Goal: Task Accomplishment & Management: Complete application form

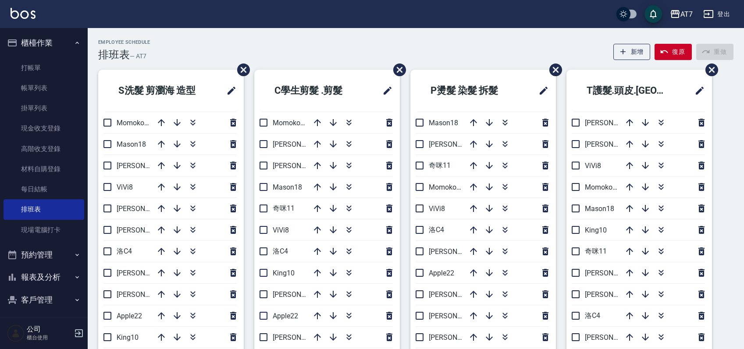
scroll to position [58, 0]
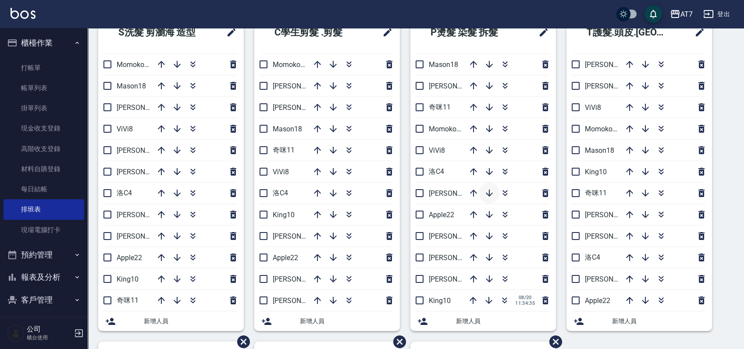
click at [493, 195] on icon "button" at bounding box center [489, 193] width 11 height 11
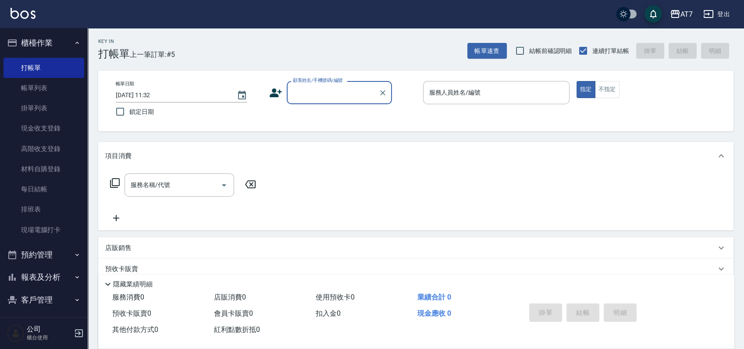
scroll to position [72, 0]
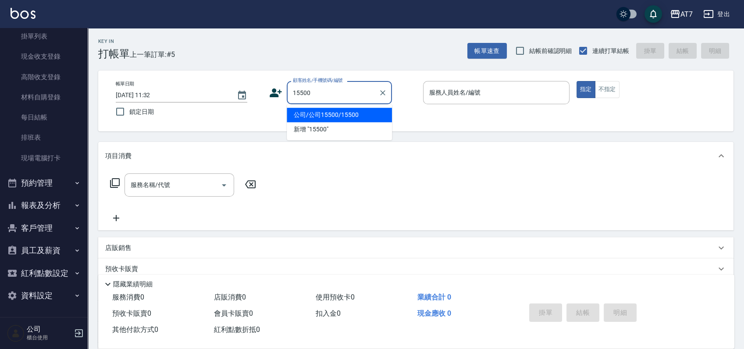
type input "公司/公司15500/15500"
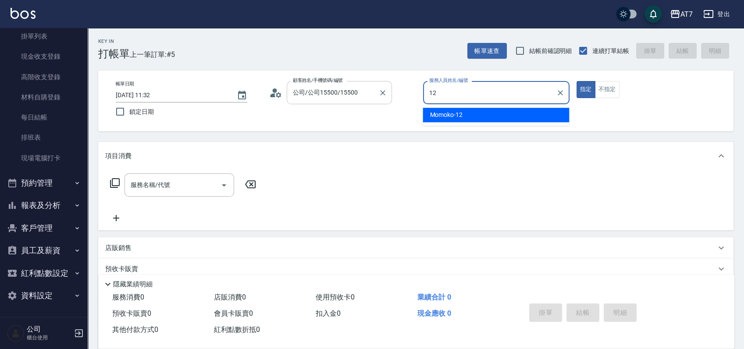
type input "Momoko-12"
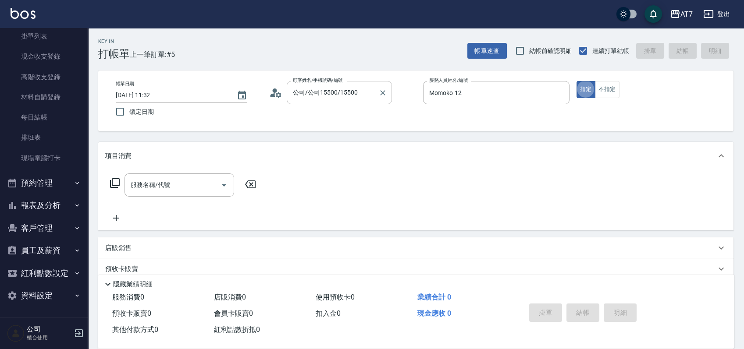
type button "true"
click at [113, 185] on icon at bounding box center [115, 183] width 10 height 10
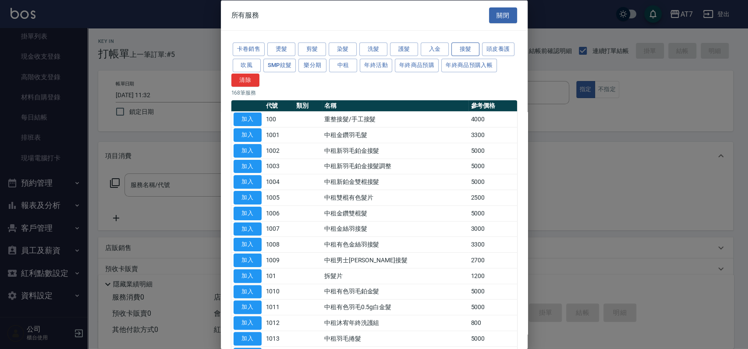
click at [466, 48] on button "接髮" at bounding box center [466, 50] width 28 height 14
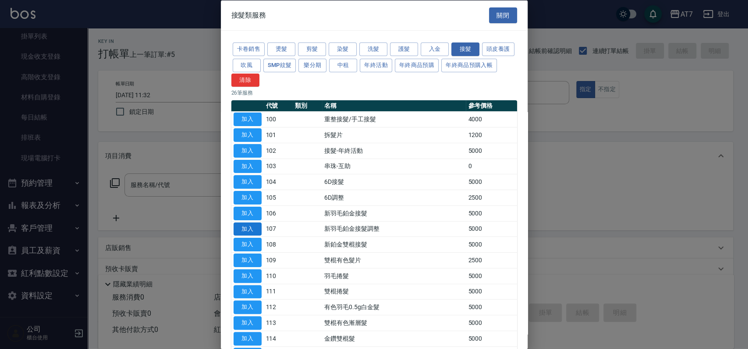
click at [248, 228] on button "加入" at bounding box center [248, 229] width 28 height 14
type input "新羽毛鉑金接髮調整(107)"
type input "500"
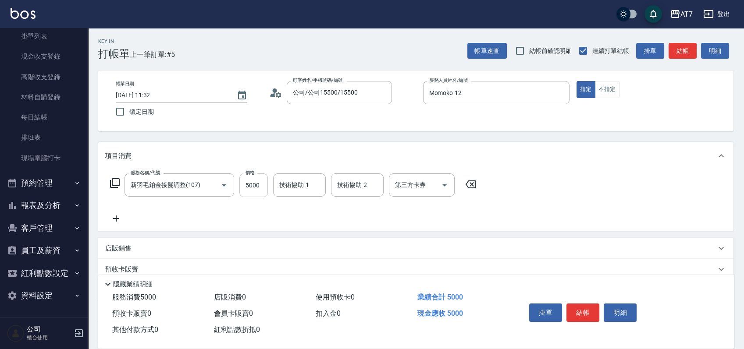
click at [254, 192] on input "5000" at bounding box center [253, 186] width 29 height 24
type input "2"
type input "0"
type input "200"
type input "20"
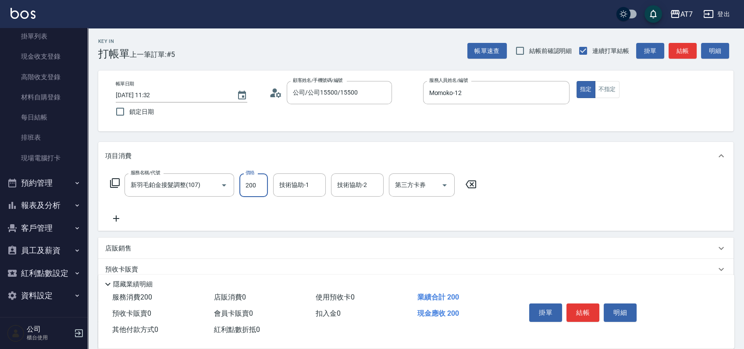
type input "2000"
type input "200"
type input "2000"
click at [583, 314] on button "結帳" at bounding box center [583, 313] width 33 height 18
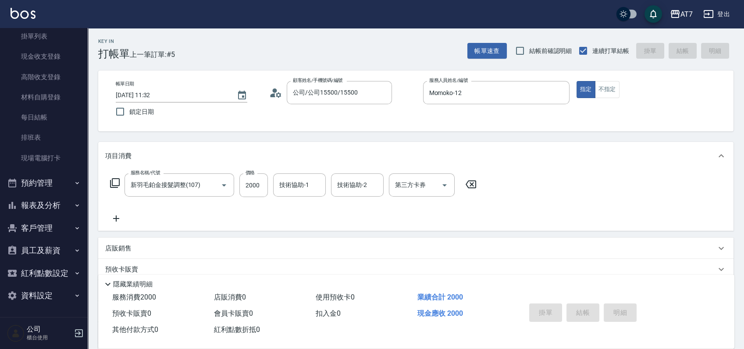
type input "2025/08/20 14:43"
type input "0"
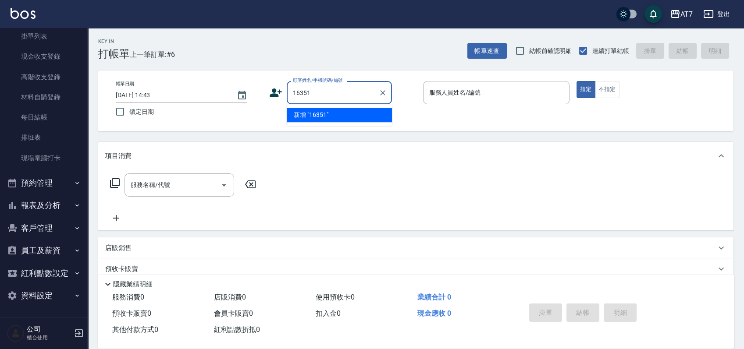
type input "16351"
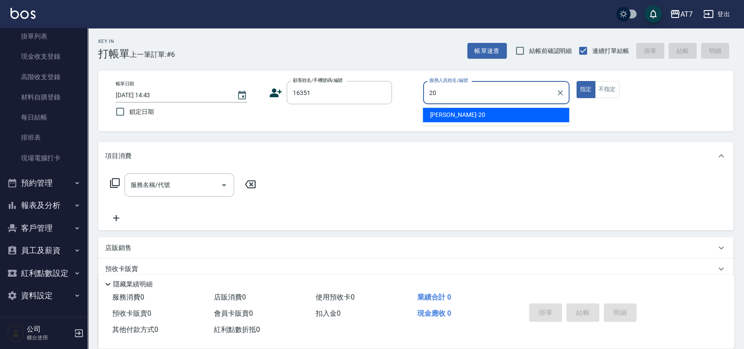
type input "妮可-20"
type input "公司/公司16351/16351"
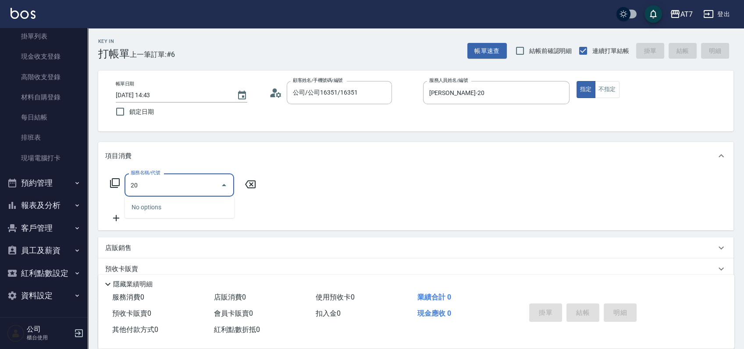
type input "200"
type input "150"
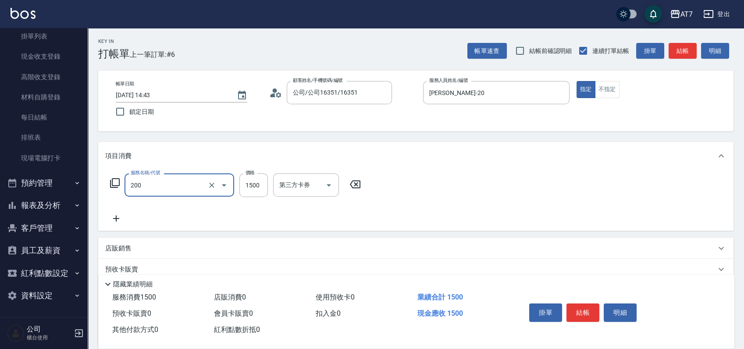
type input "燙髮(200)"
type input "0"
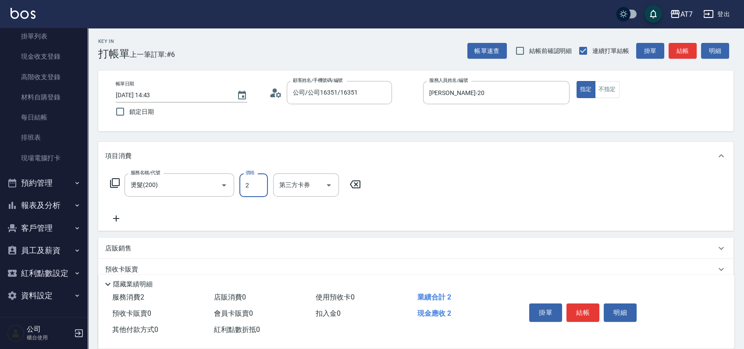
type input "28"
type input "20"
type input "280"
type input "2800"
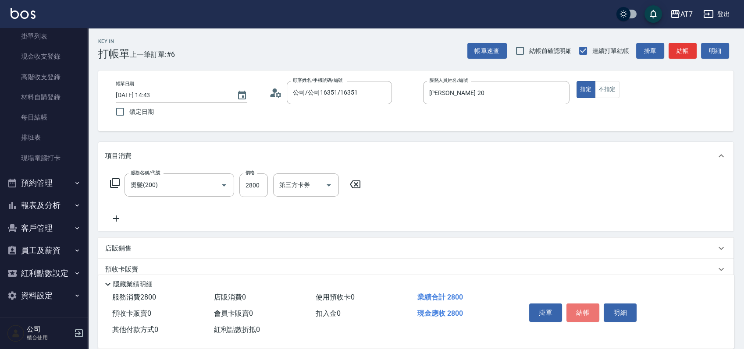
click at [583, 314] on button "結帳" at bounding box center [583, 313] width 33 height 18
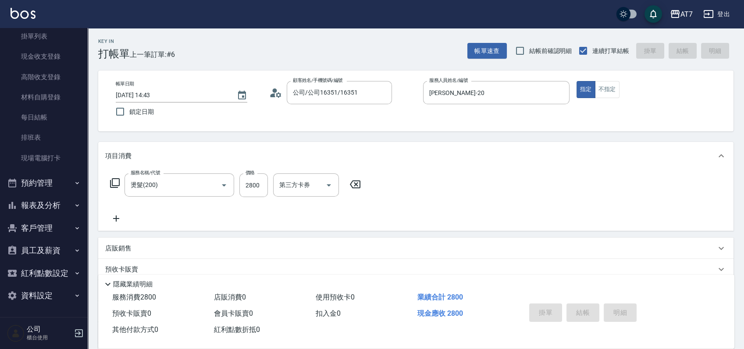
type input "0"
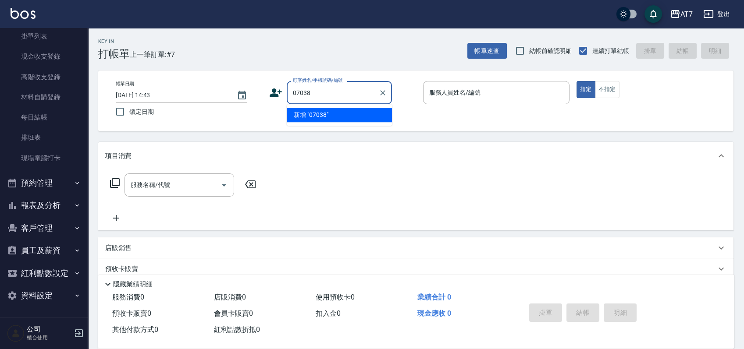
type input "07038"
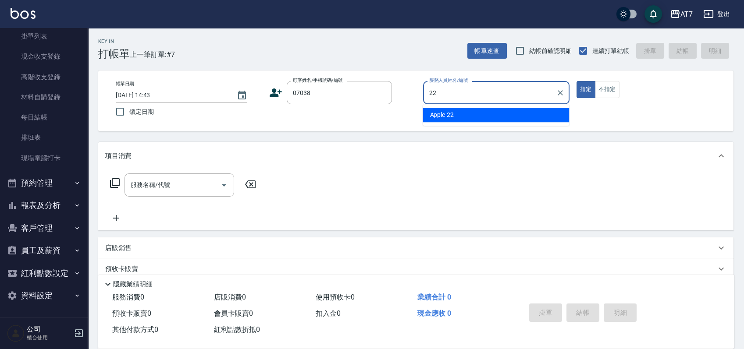
type input "Apple-22"
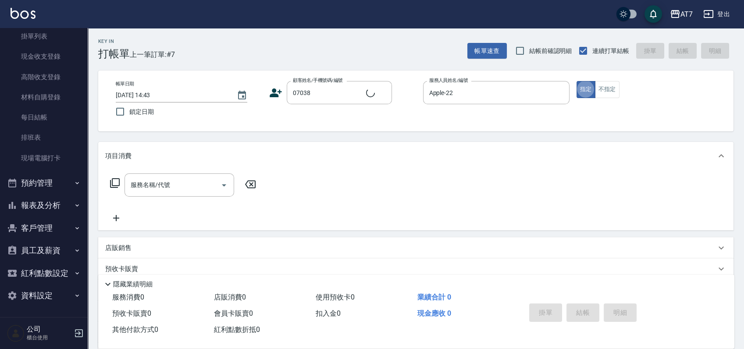
type input "公司/公司07038/07038"
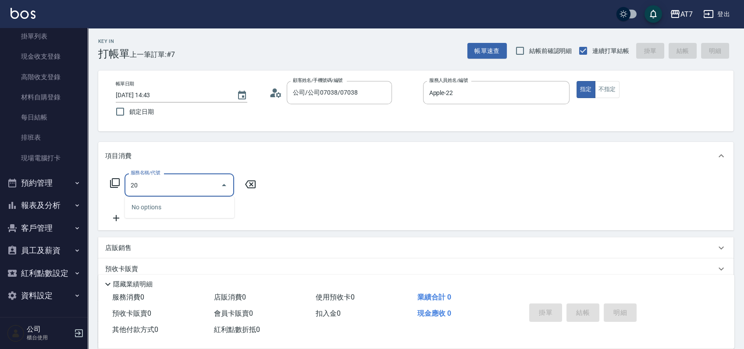
type input "200"
type input "150"
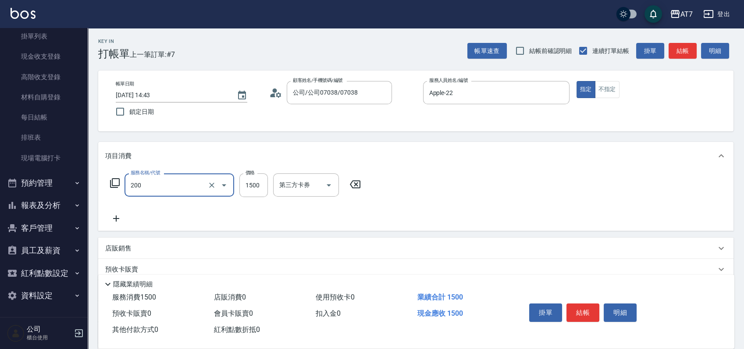
type input "燙髮(200)"
type input "1"
type input "0"
type input "19"
type input "10"
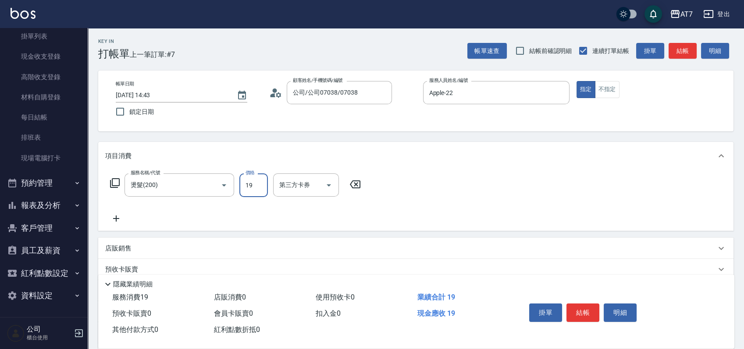
type input "198"
type input "190"
type input "1980"
click at [583, 314] on button "結帳" at bounding box center [583, 313] width 33 height 18
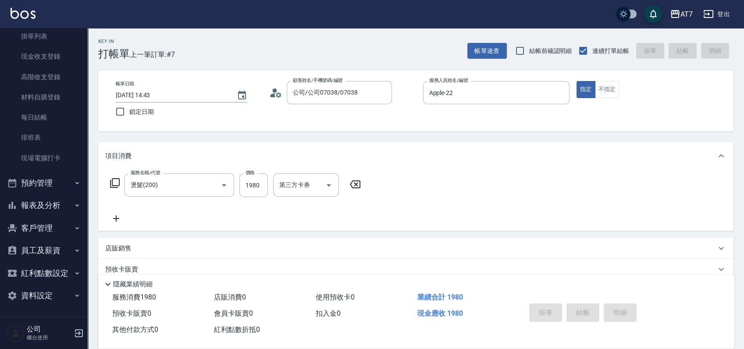
type input "2025/08/20 14:44"
type input "0"
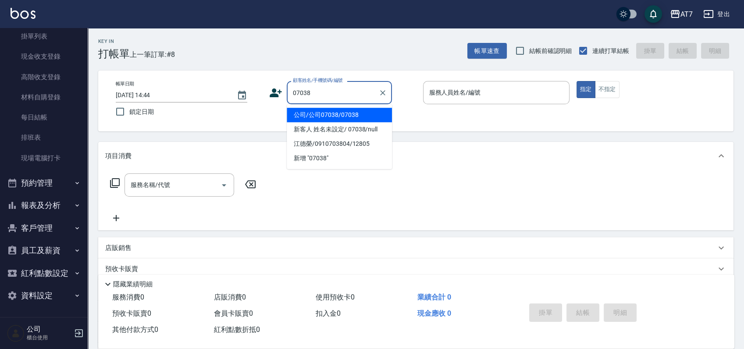
type input "公司/公司07038/07038"
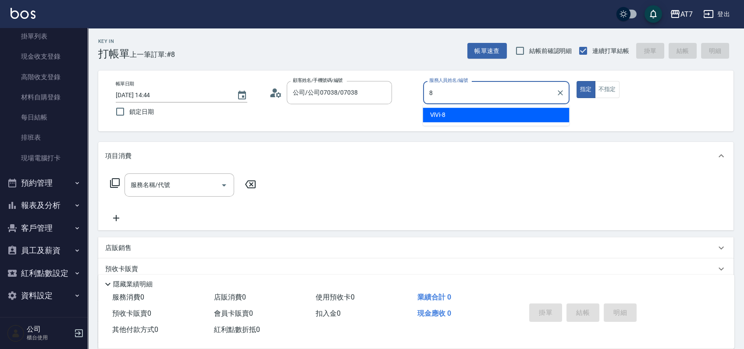
type input "ViVi-8"
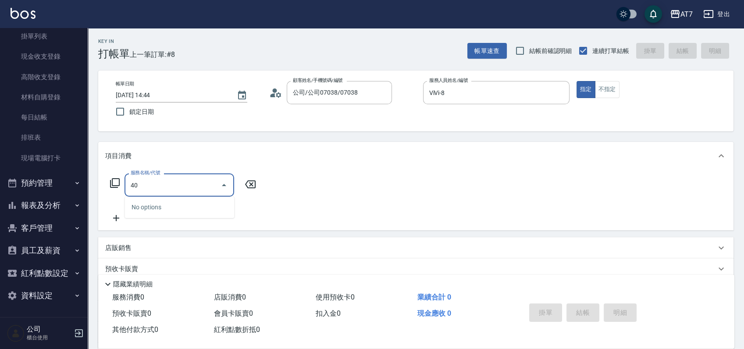
type input "400"
type input "150"
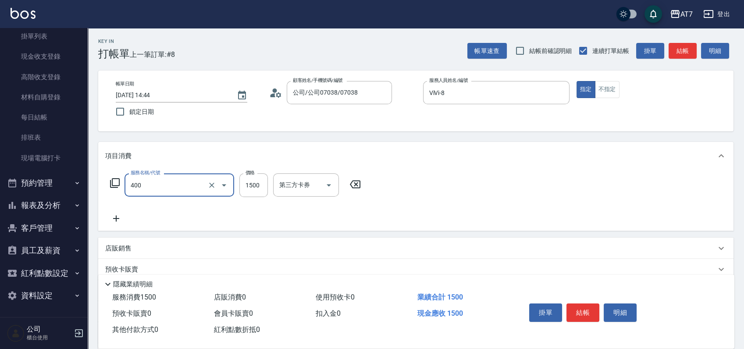
type input "染髮(400)"
type input "2"
type input "0"
type input "269"
type input "20"
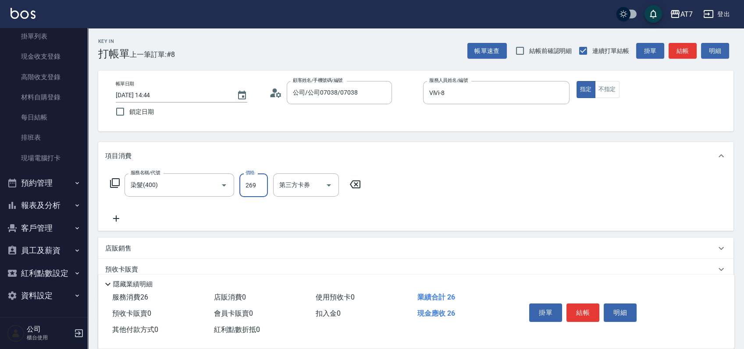
type input "2699"
type input "260"
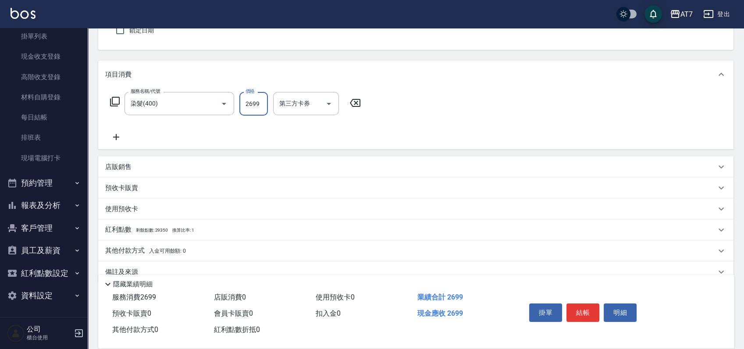
scroll to position [98, 0]
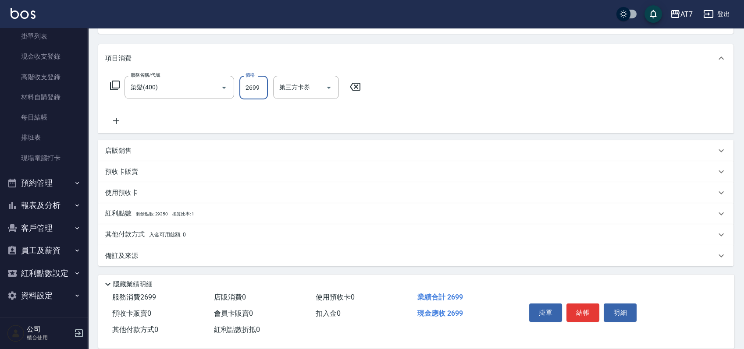
type input "2699"
click at [260, 235] on div "其他付款方式 入金可用餘額: 0" at bounding box center [410, 235] width 611 height 10
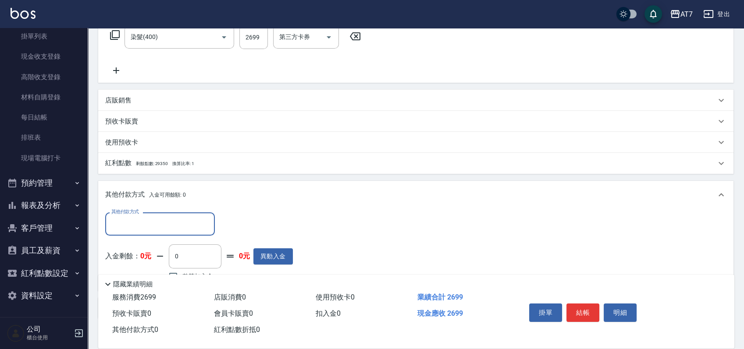
scroll to position [200, 0]
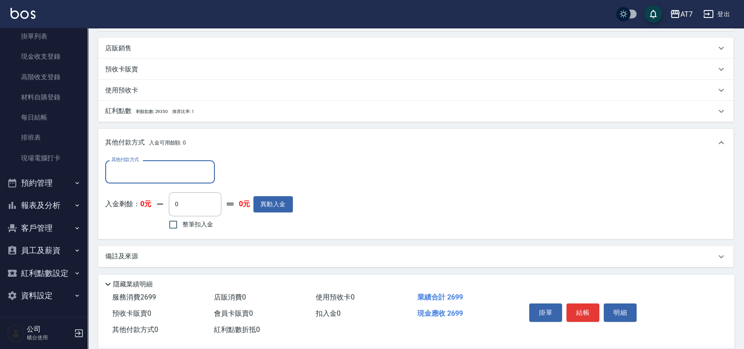
click at [167, 177] on input "其他付款方式" at bounding box center [160, 171] width 102 height 15
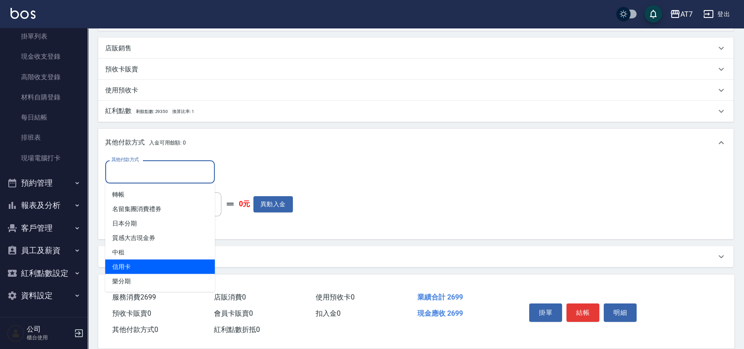
click at [161, 260] on span "信用卡" at bounding box center [160, 267] width 110 height 14
type input "信用卡"
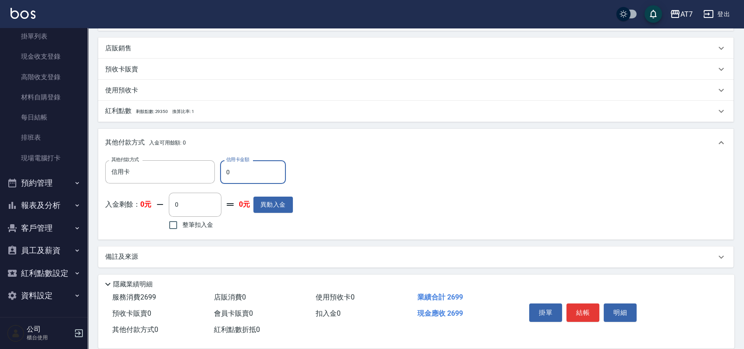
click at [224, 173] on input "0" at bounding box center [253, 172] width 66 height 24
type input "260"
type input "240"
type input "2690"
type input "0"
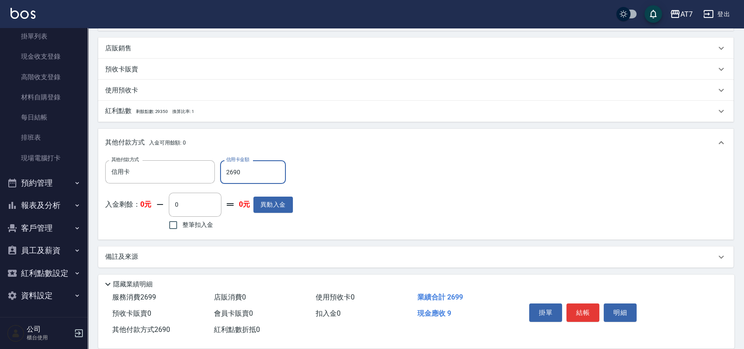
type input "269"
type input "240"
type input "2699"
type input "0"
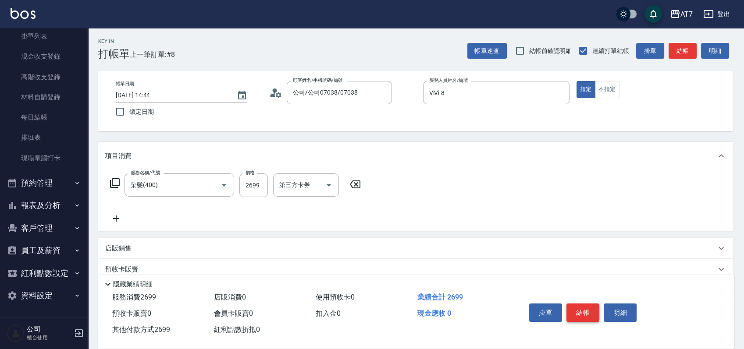
type input "2699"
click at [588, 312] on button "結帳" at bounding box center [583, 313] width 33 height 18
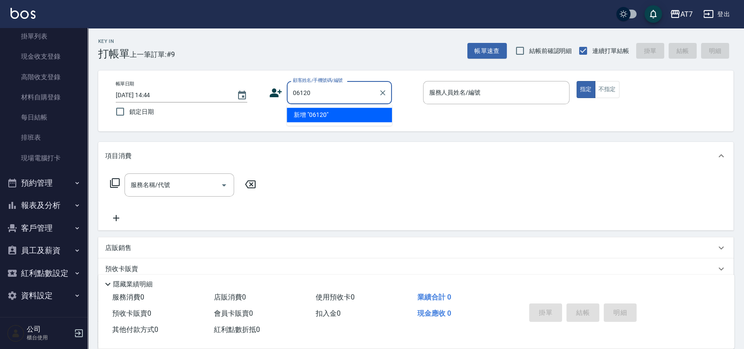
type input "06120"
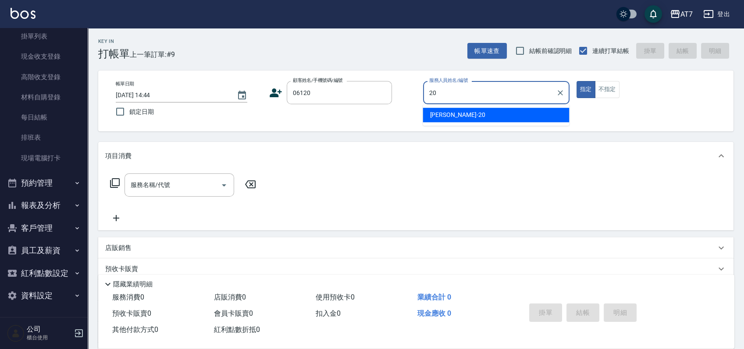
type input "妮可-20"
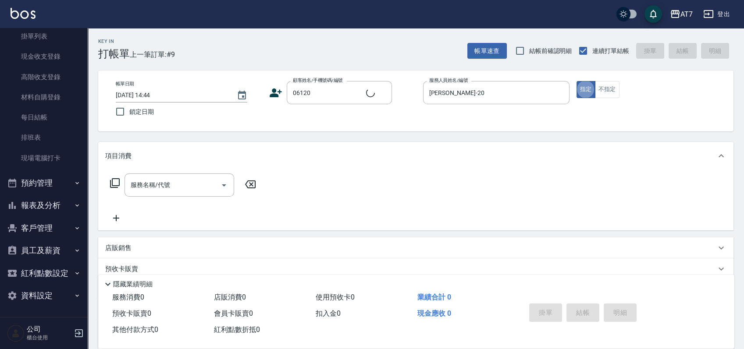
type input "公司單/06120-1/06120"
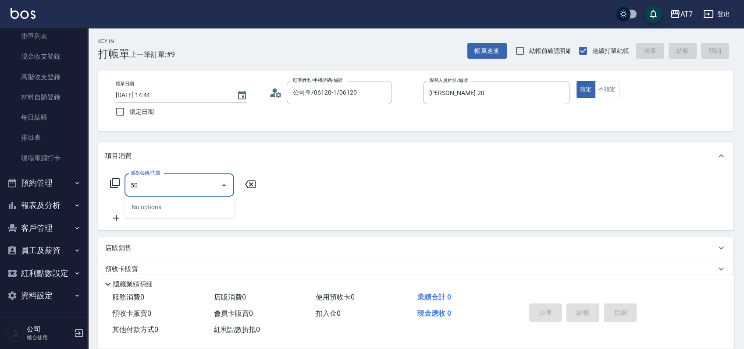
type input "500"
type input "30"
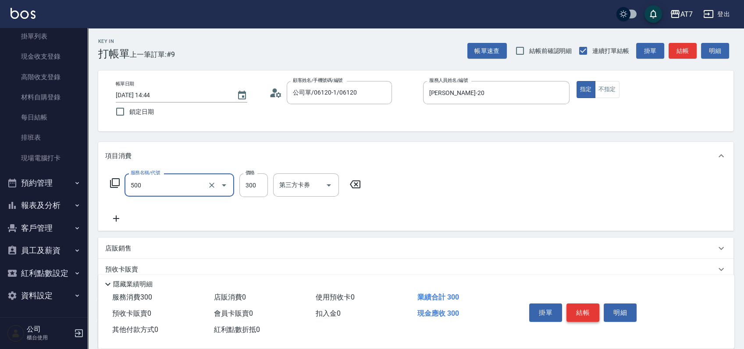
type input "洗髮(500)"
type input "0"
type input "25"
type input "20"
type input "250"
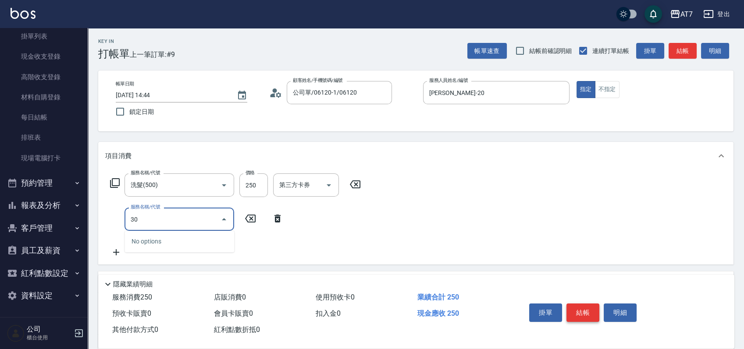
type input "302"
type input "60"
type input "剪髮(302)"
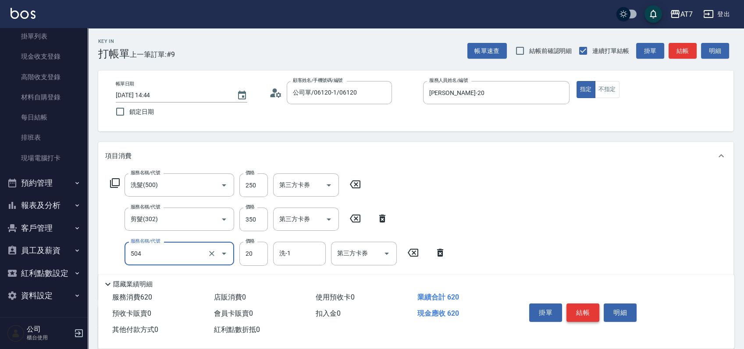
type input "潤絲(504)"
click at [588, 312] on button "結帳" at bounding box center [583, 313] width 33 height 18
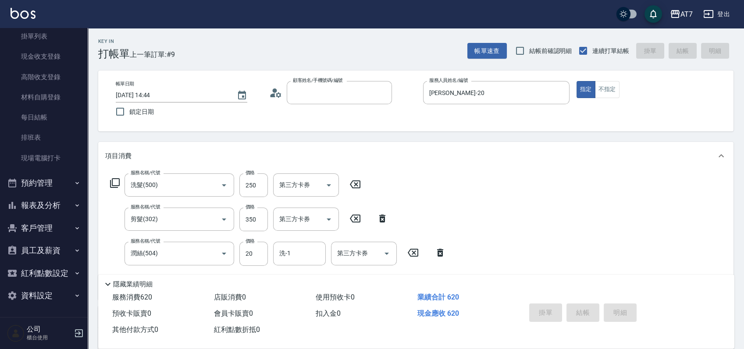
type input "0"
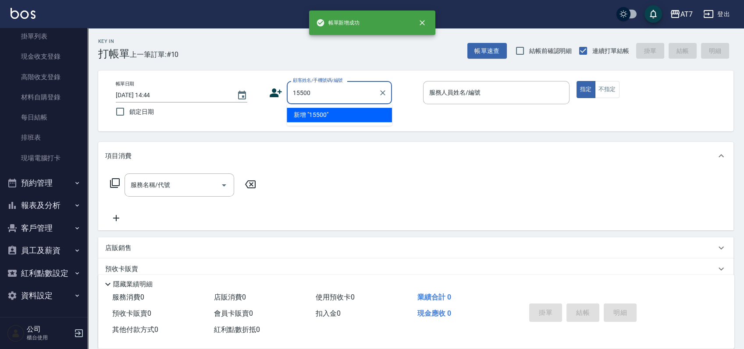
type input "15500"
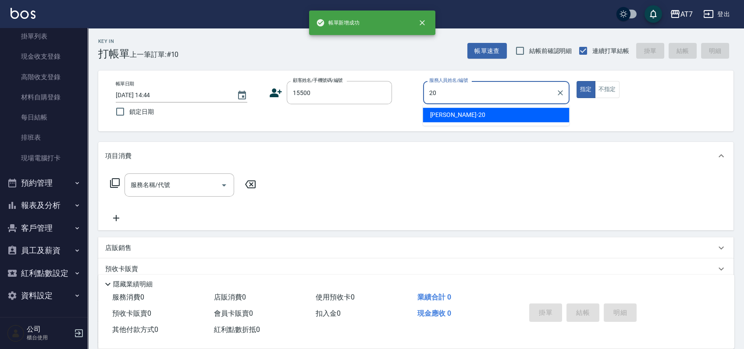
type input "妮可-20"
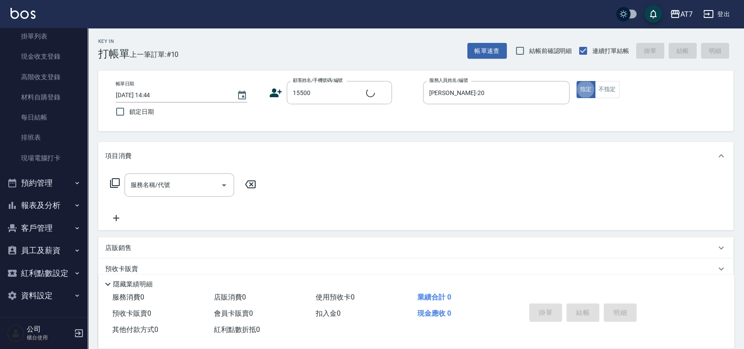
type input "公司/公司15500/15500"
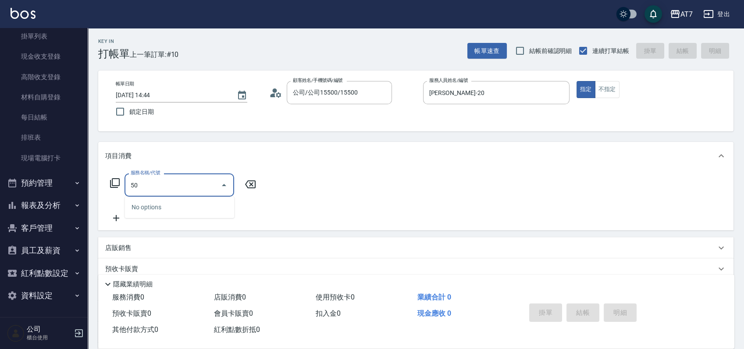
type input "500"
type input "30"
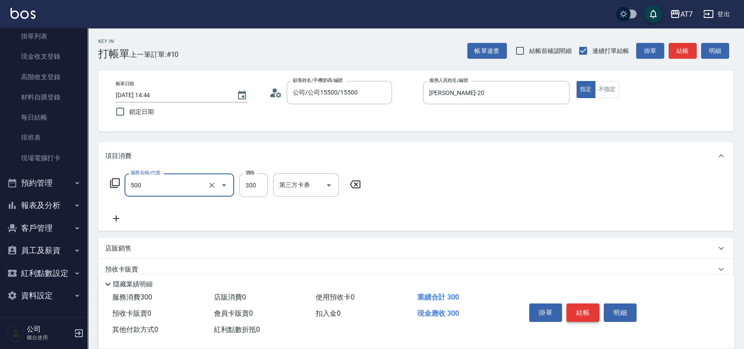
type input "洗髮(500)"
type input "2"
type input "0"
type input "25"
type input "20"
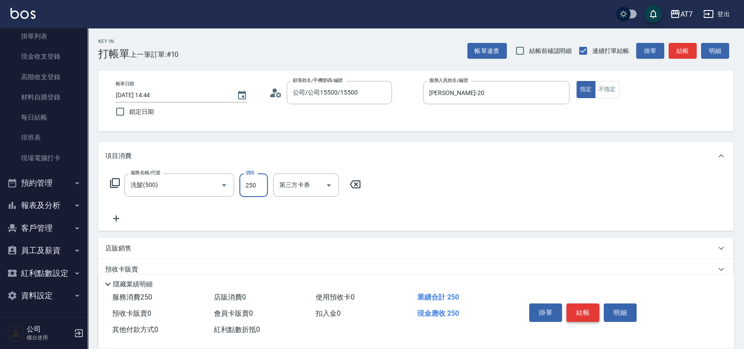
type input "250"
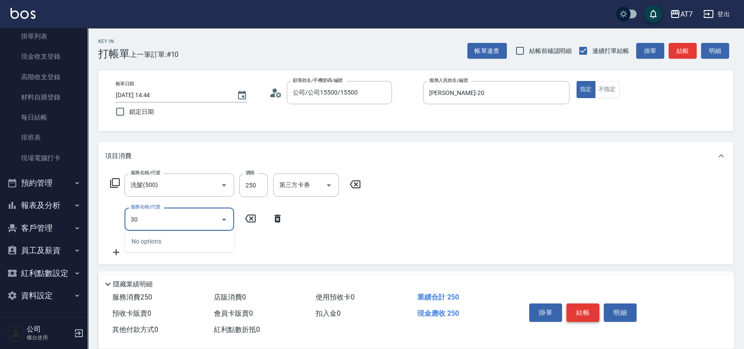
type input "302"
type input "60"
type input "剪髮(302)"
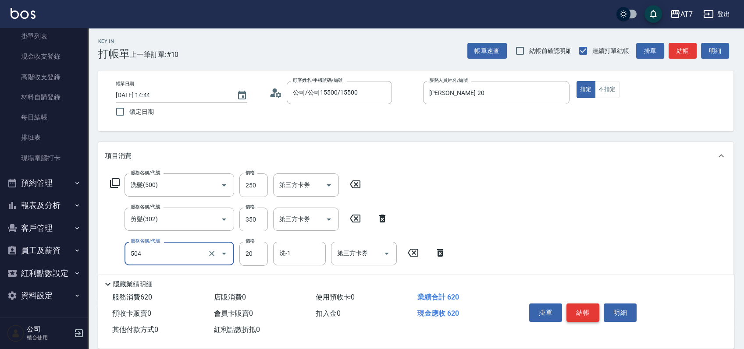
type input "潤絲(504)"
click at [588, 312] on button "結帳" at bounding box center [583, 313] width 33 height 18
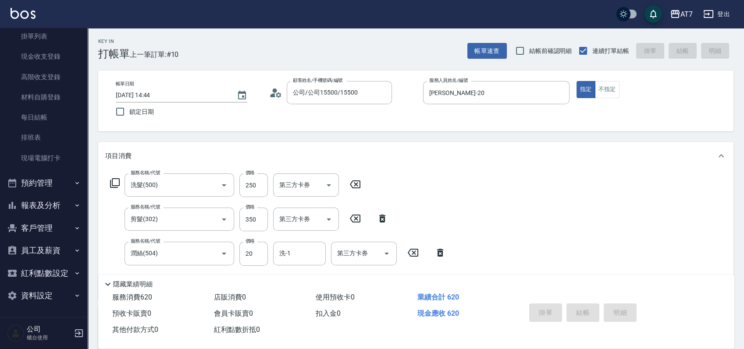
type input "2025/08/20 14:45"
type input "0"
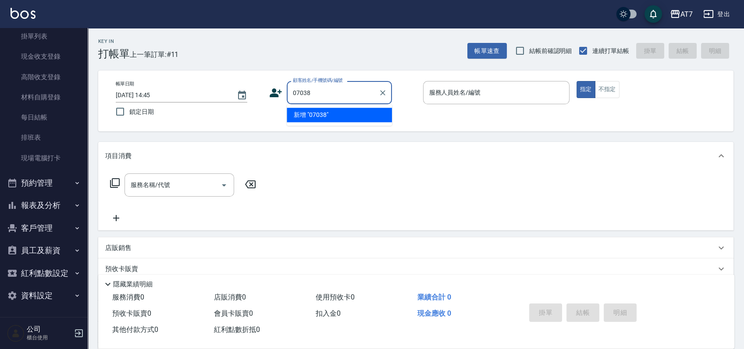
type input "07038"
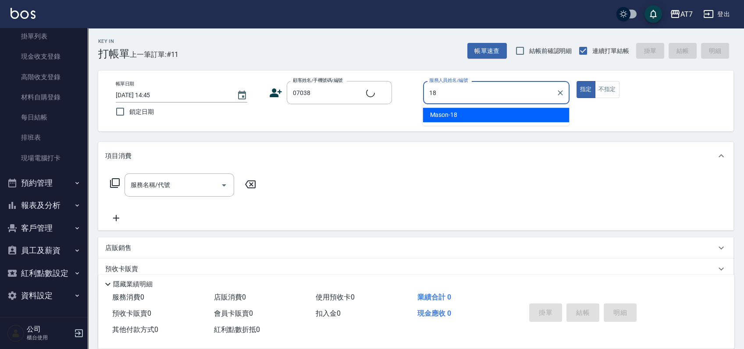
type input "18"
type input "公司/公司07038/07038"
type input "Mason-18"
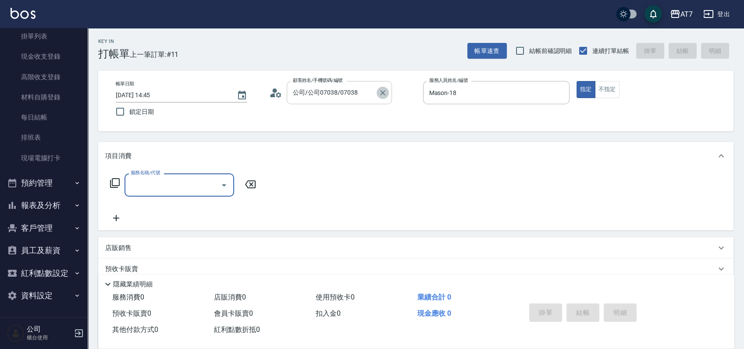
click at [384, 93] on icon "Clear" at bounding box center [382, 92] width 5 height 5
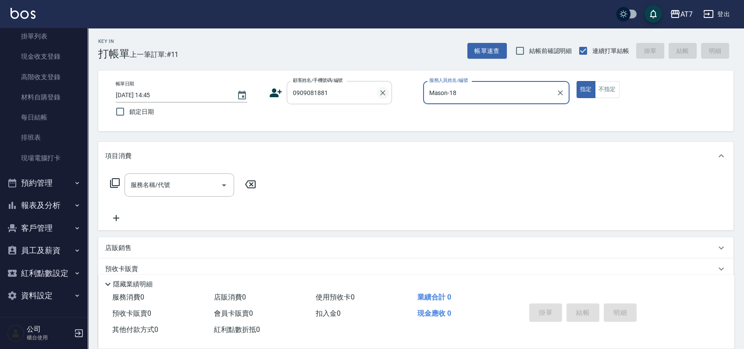
type input "廖健孚/0909081881/null"
click at [577, 81] on button "指定" at bounding box center [586, 89] width 19 height 17
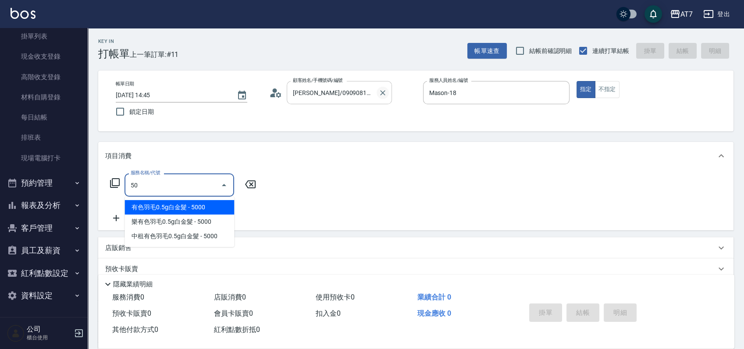
type input "500"
type input "30"
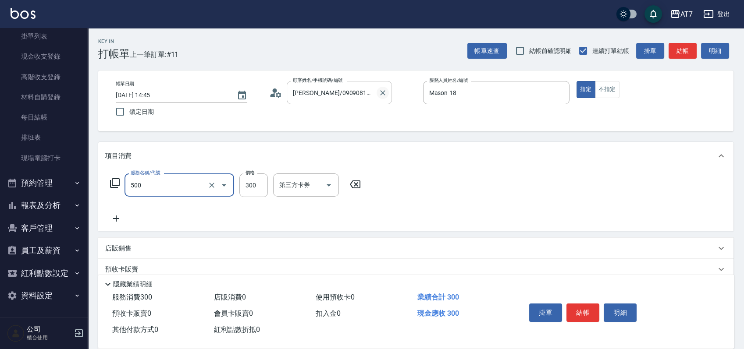
type input "洗髮(500)"
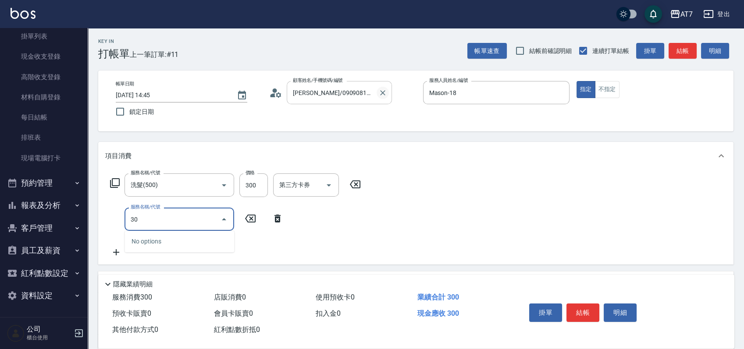
type input "303"
type input "70"
type input "A級剪髮(303)"
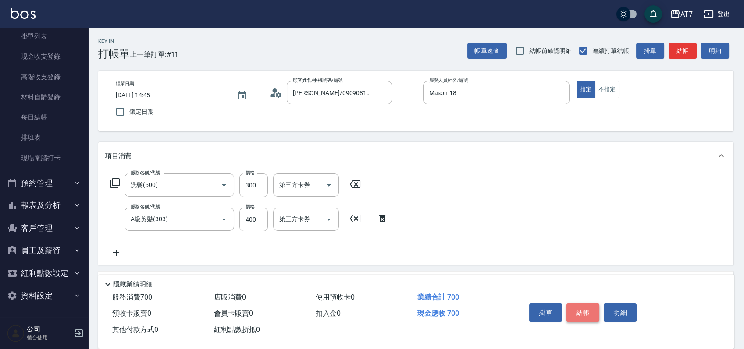
click at [579, 304] on button "結帳" at bounding box center [583, 313] width 33 height 18
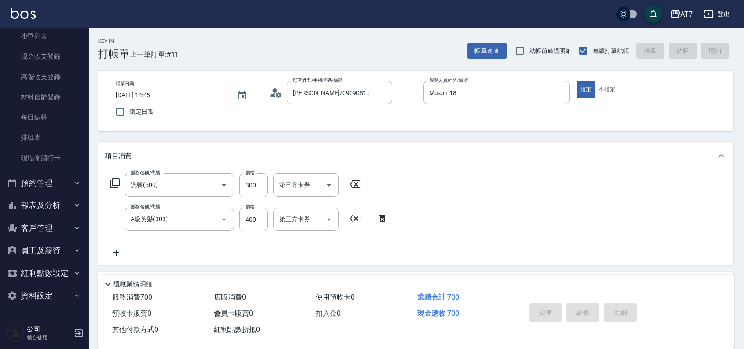
type input "0"
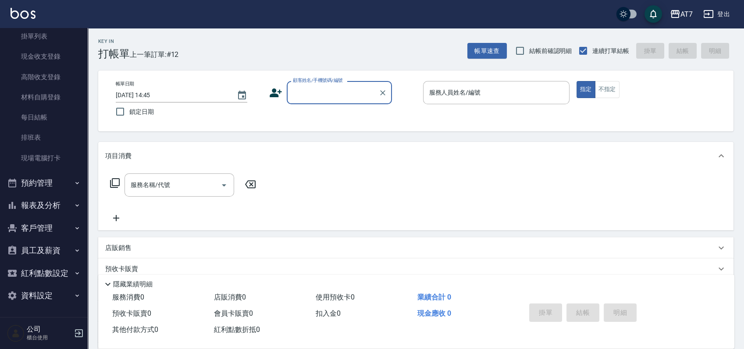
type input "0"
type input "公司/公司15500/15500"
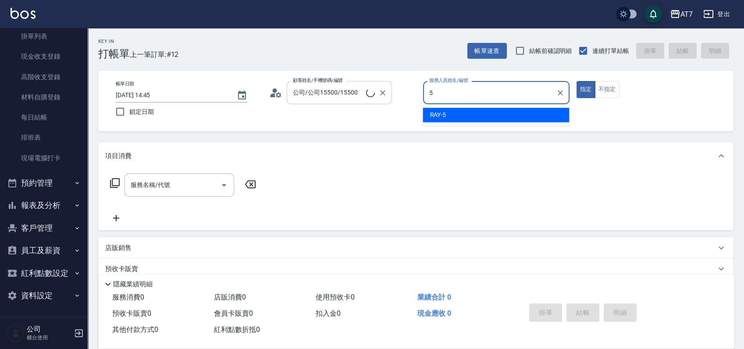
type input "RAY -5"
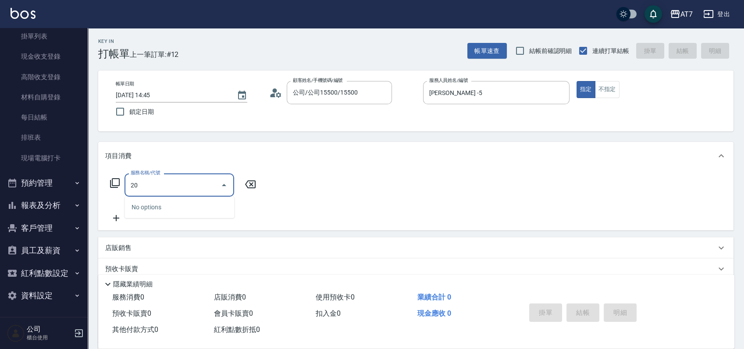
type input "200"
type input "150"
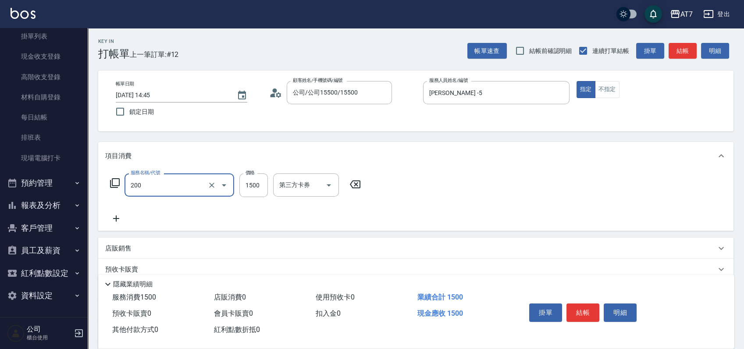
type input "燙髮(200)"
type input "2"
type input "0"
type input "218"
type input "20"
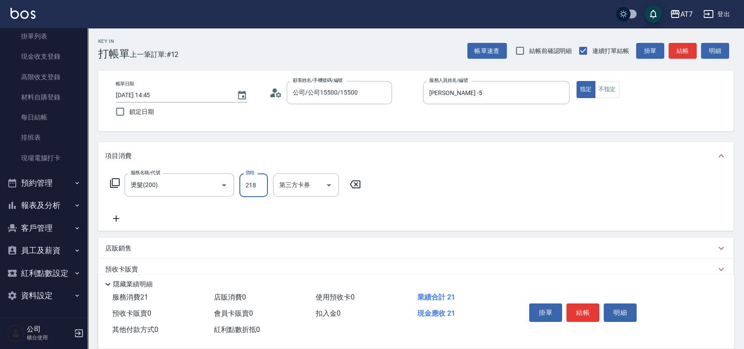
type input "2180"
type input "210"
type input "2180"
click at [575, 310] on button "結帳" at bounding box center [583, 313] width 33 height 18
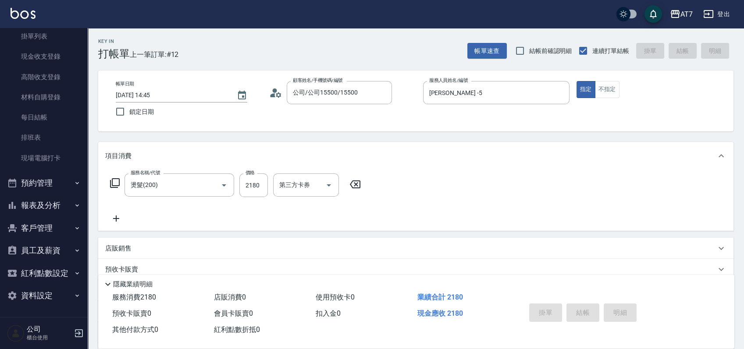
type input "2025/08/20 15:23"
type input "0"
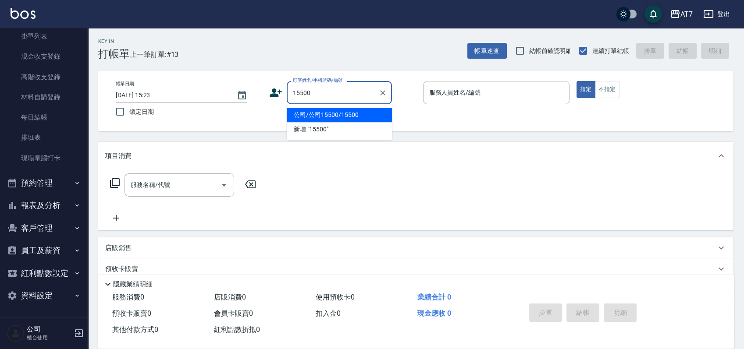
type input "公司/公司15500/15500"
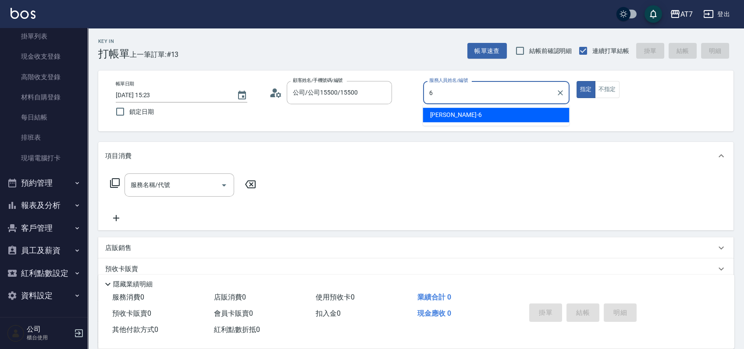
type input "杜莎莎-6"
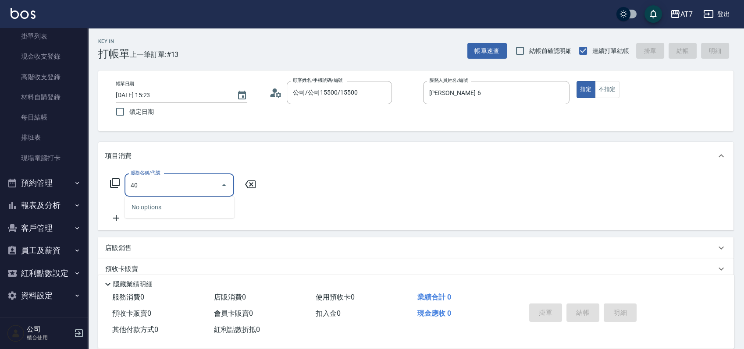
type input "401"
type input "150"
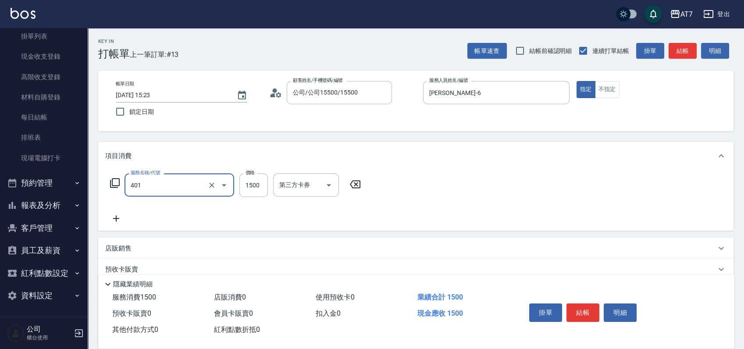
type input "染髮(互助)(401)"
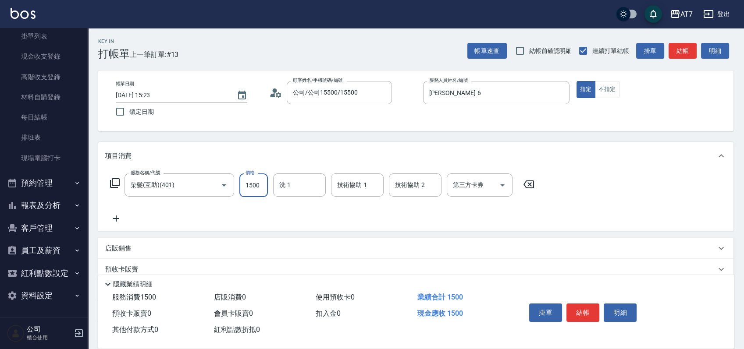
type input "1"
type input "0"
type input "168"
type input "160"
type input "1680"
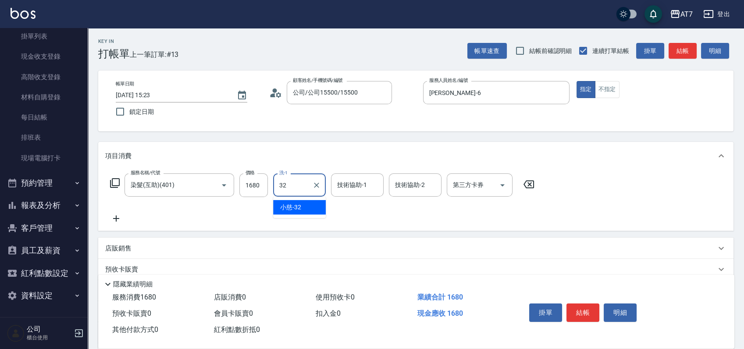
type input "小慈-32"
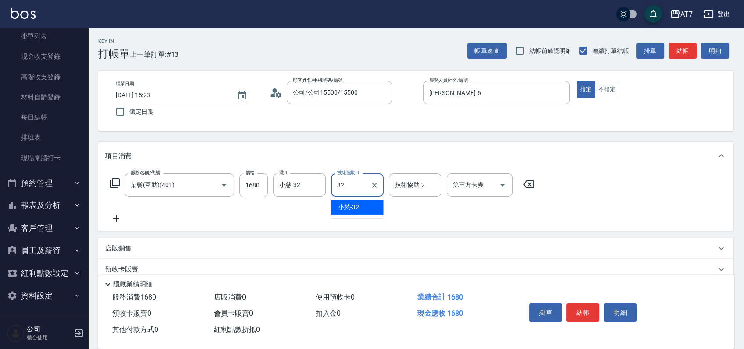
type input "小慈-32"
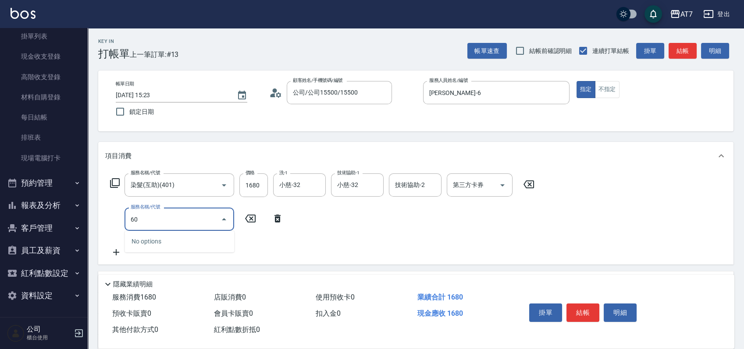
type input "607"
type input "310"
type input "東日玫瑰短（助）(607)"
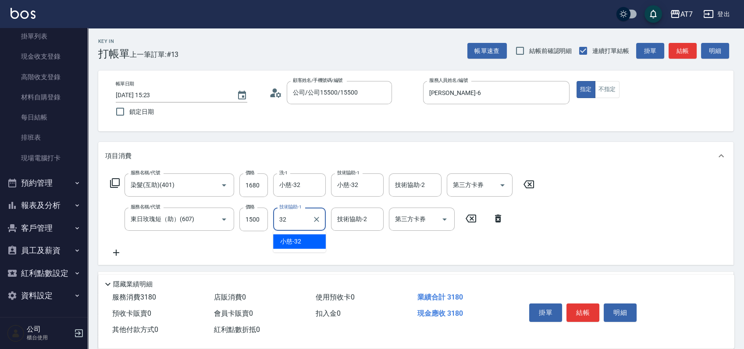
type input "小慈-32"
click at [591, 310] on button "結帳" at bounding box center [583, 313] width 33 height 18
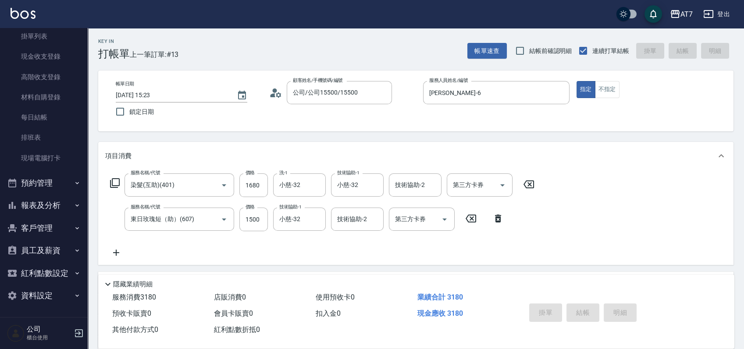
type input "2025/08/20 15:40"
type input "0"
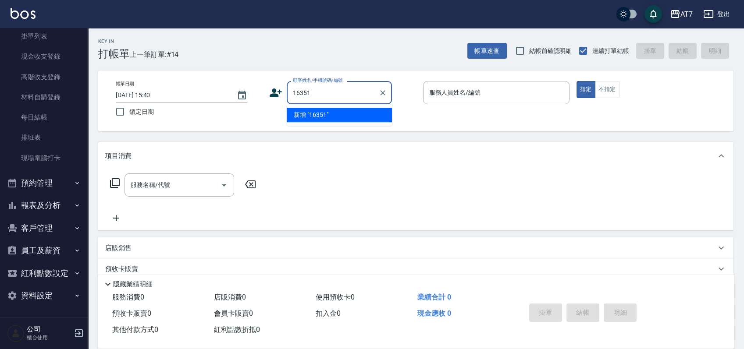
type input "16351"
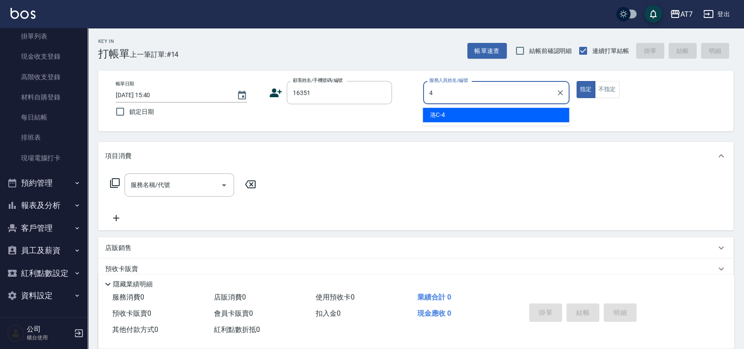
type input "洛C-4"
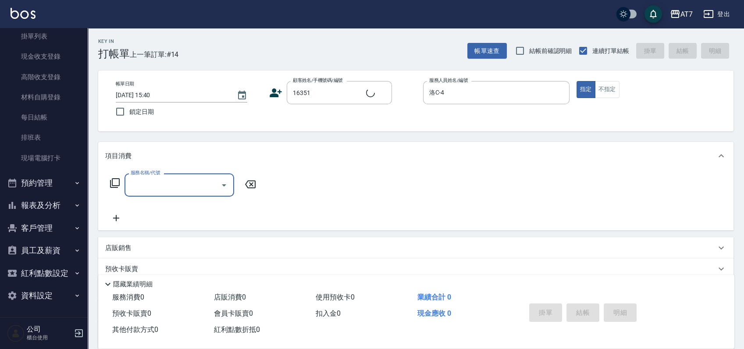
type input "公司/公司16351/16351"
type input "400"
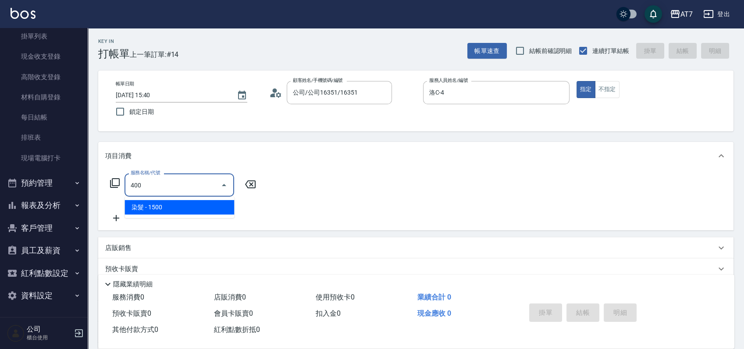
type input "150"
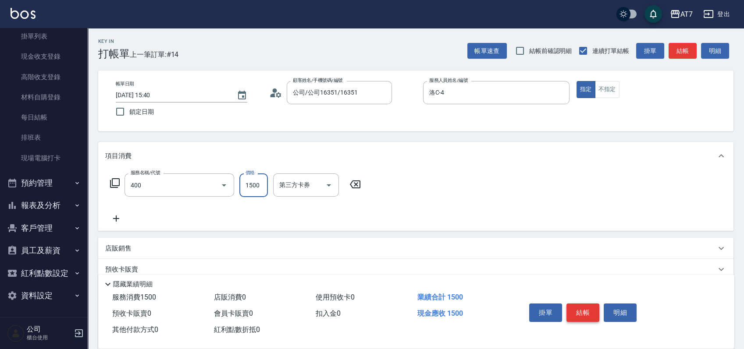
type input "染髮(400)"
type input "0"
type input "21"
type input "20"
type input "218"
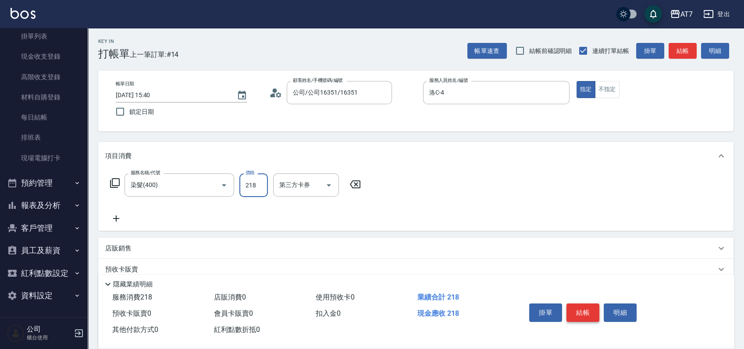
type input "210"
type input "2180"
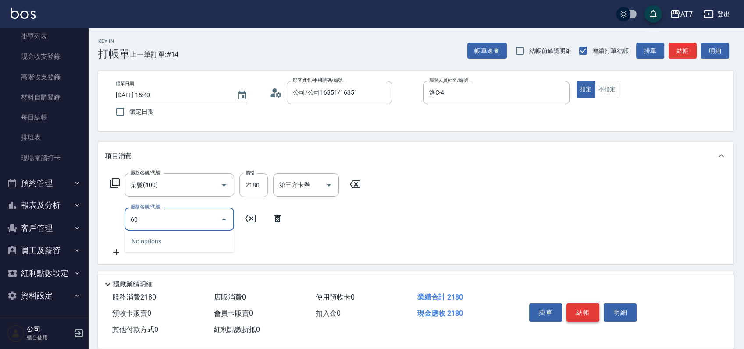
type input "606"
type input "360"
type input "東日玫瑰短（自）(606)"
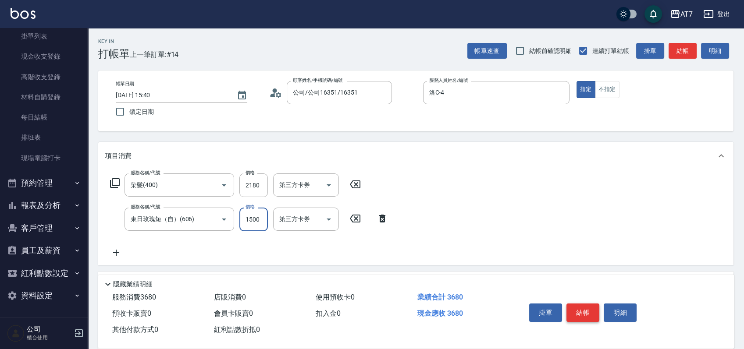
type input "210"
type input "160"
type input "370"
type input "1600"
click at [591, 310] on button "結帳" at bounding box center [583, 313] width 33 height 18
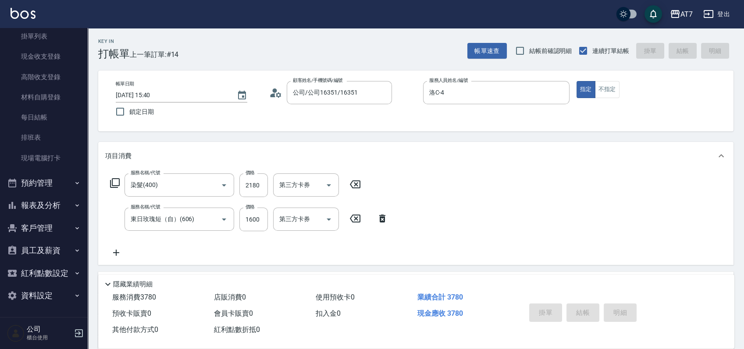
type input "0"
